Goal: Find specific page/section: Find specific page/section

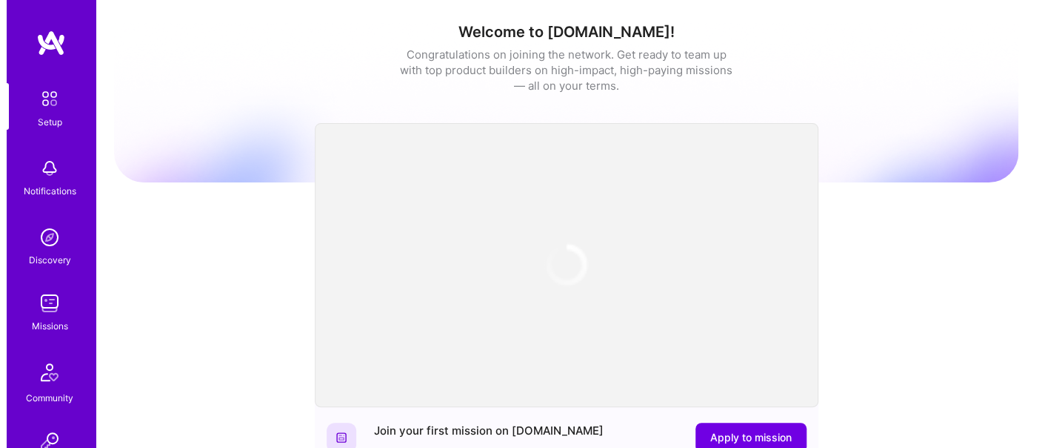
scroll to position [233, 0]
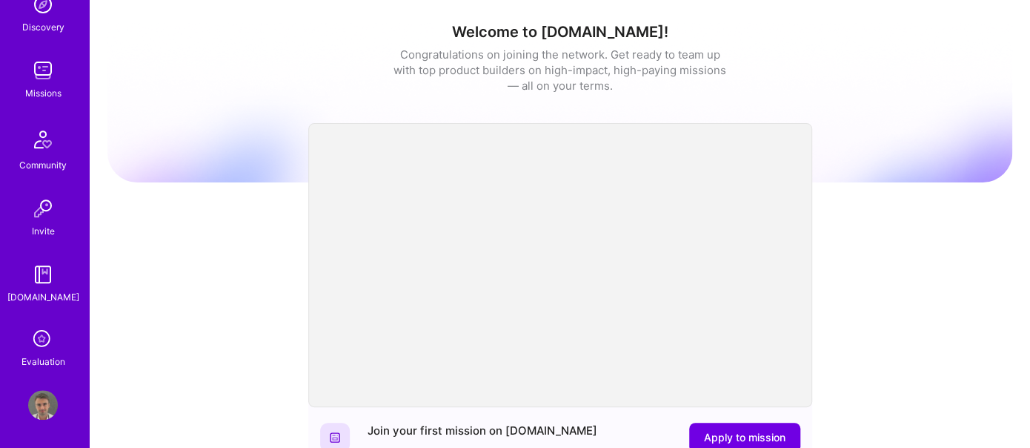
click at [37, 347] on icon at bounding box center [43, 339] width 28 height 28
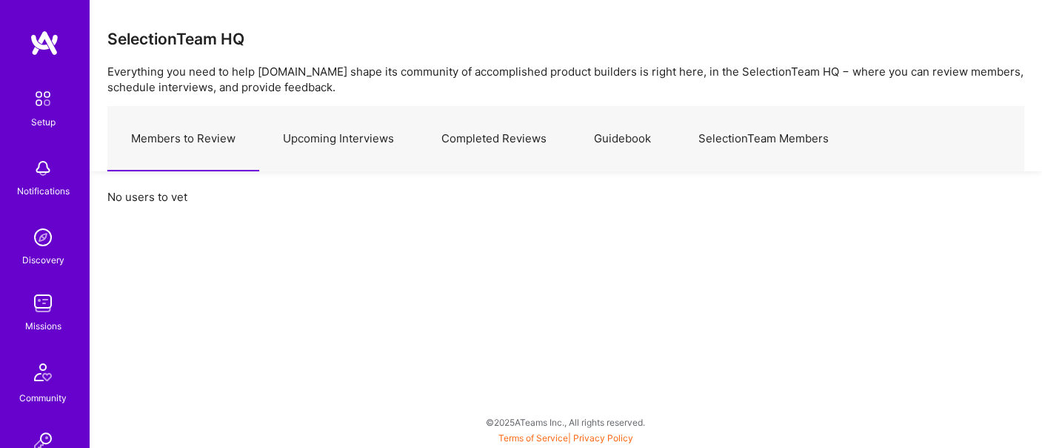
click at [311, 154] on link "Upcoming Interviews" at bounding box center [338, 139] width 159 height 64
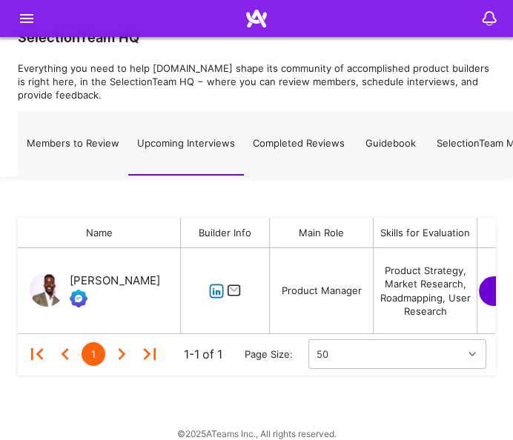
scroll to position [72, 464]
